Goal: Information Seeking & Learning: Learn about a topic

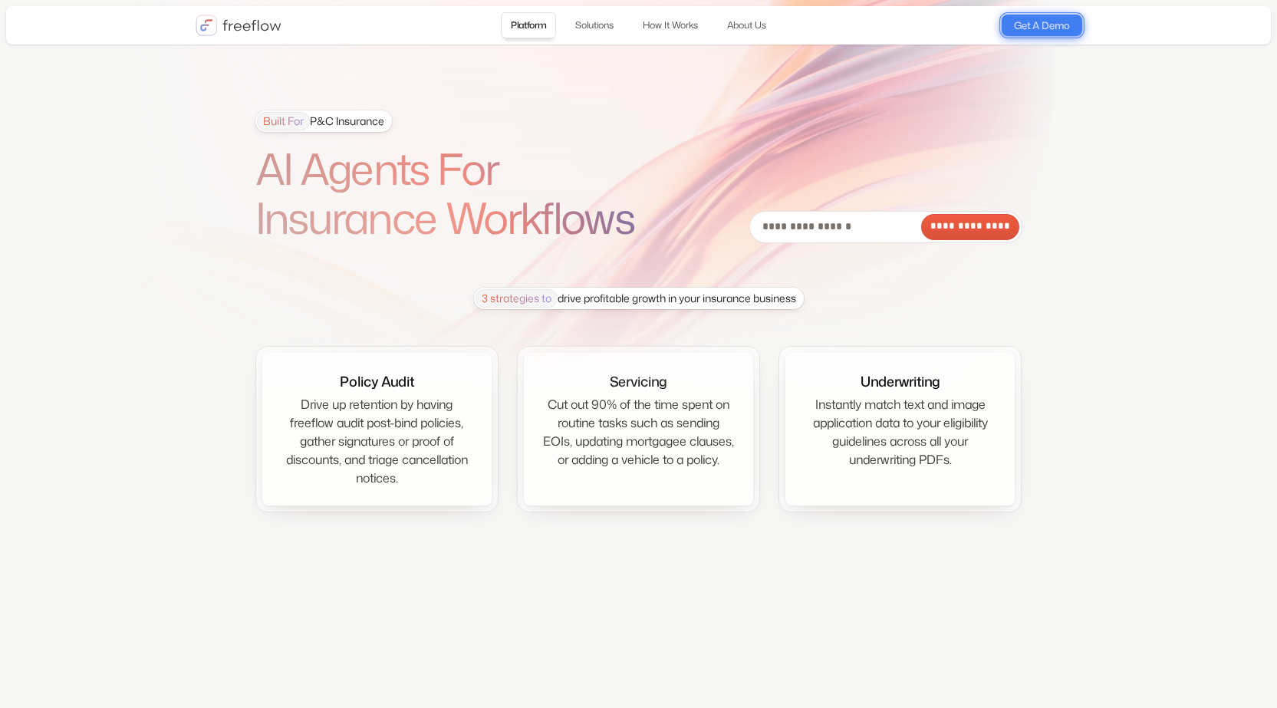
click at [1036, 29] on link "Get A Demo" at bounding box center [1042, 25] width 81 height 21
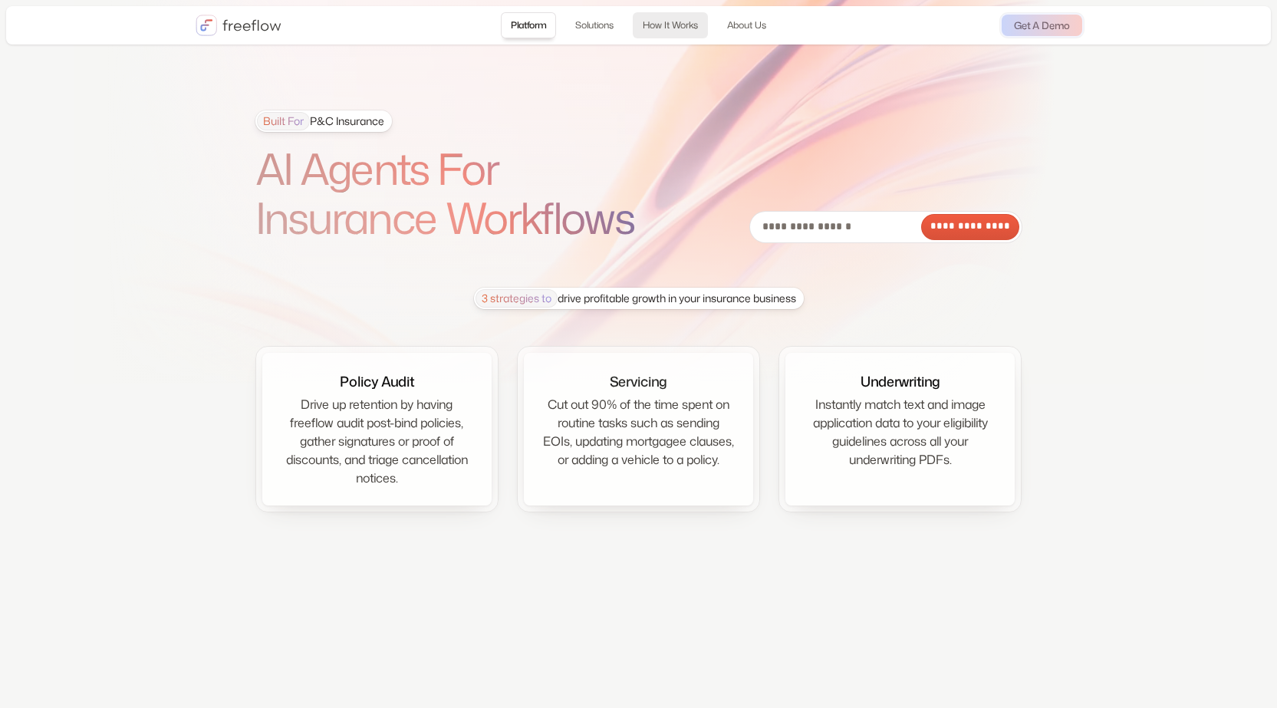
click at [681, 25] on link "How It Works" at bounding box center [670, 25] width 75 height 26
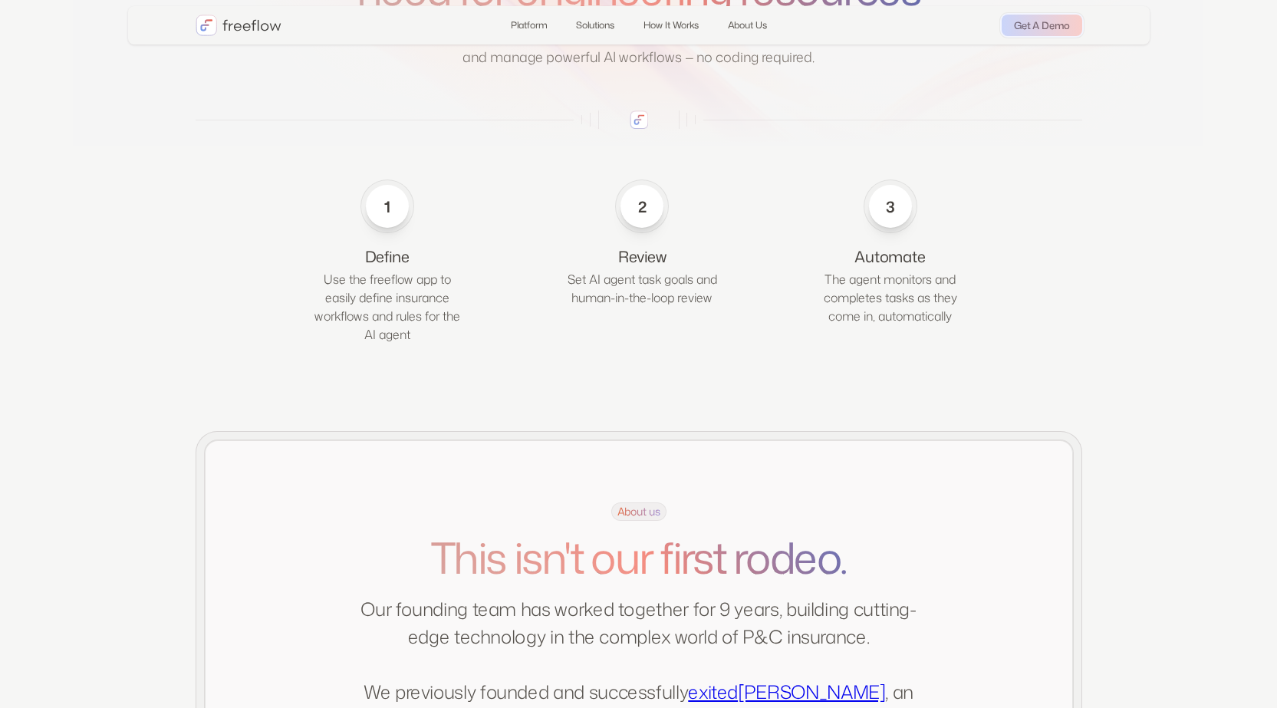
scroll to position [2075, 0]
